Goal: Task Accomplishment & Management: Manage account settings

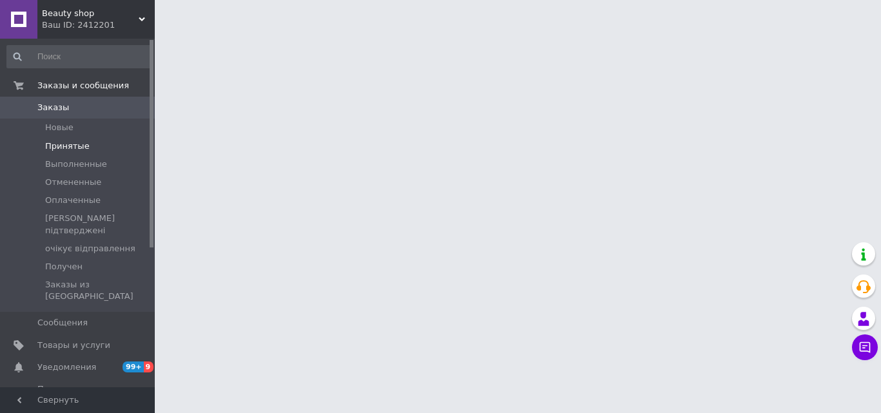
click at [74, 146] on span "Принятые" at bounding box center [67, 147] width 44 height 12
click at [75, 146] on span "Принятые" at bounding box center [67, 147] width 44 height 12
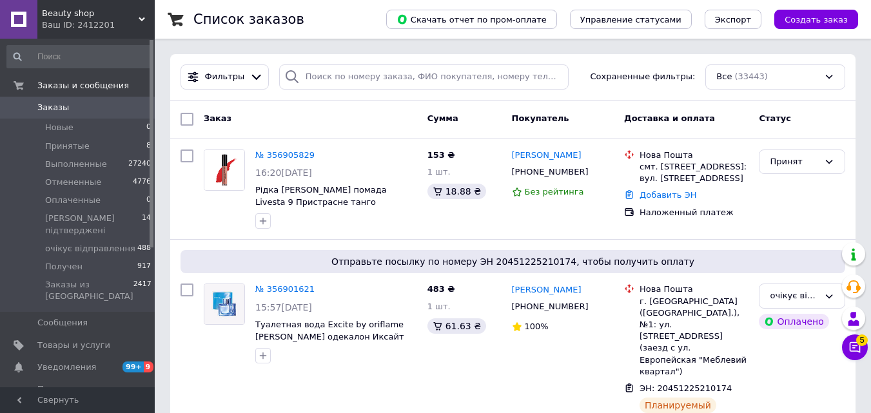
click at [83, 103] on span "Заказы" at bounding box center [78, 108] width 82 height 12
click at [768, 165] on div "Принят" at bounding box center [802, 162] width 86 height 25
click at [748, 204] on div "Наложенный платеж" at bounding box center [694, 212] width 114 height 17
click at [287, 197] on span "Рідка [PERSON_NAME] помада Livesta 9 Пристрасне танго" at bounding box center [321, 196] width 132 height 22
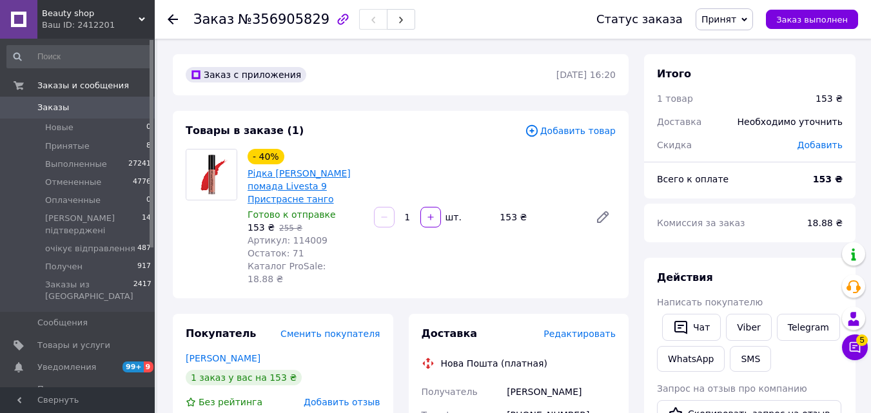
click at [335, 181] on link "Рідка [PERSON_NAME] помада Livesta 9 Пристрасне танго" at bounding box center [299, 186] width 103 height 36
click at [170, 15] on icon at bounding box center [173, 19] width 10 height 10
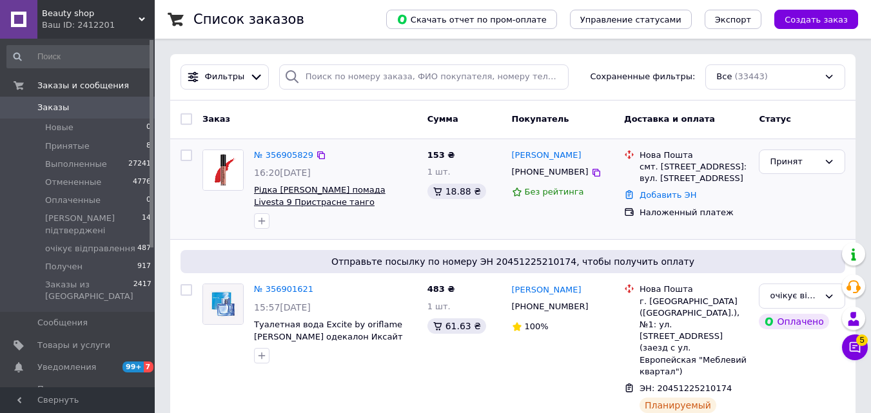
click at [268, 190] on span "Рідка матова помада Livesta 9 Пристрасне танго" at bounding box center [320, 196] width 132 height 22
